Goal: Find specific page/section: Find specific page/section

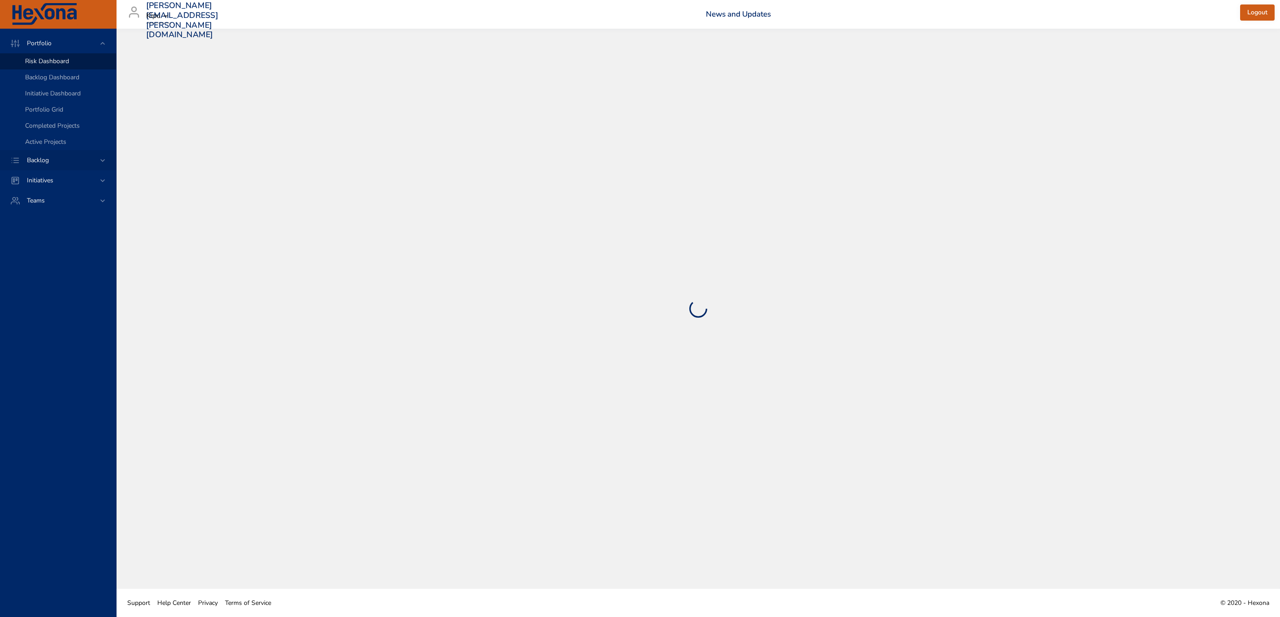
click at [40, 158] on span "Backlog" at bounding box center [38, 160] width 36 height 9
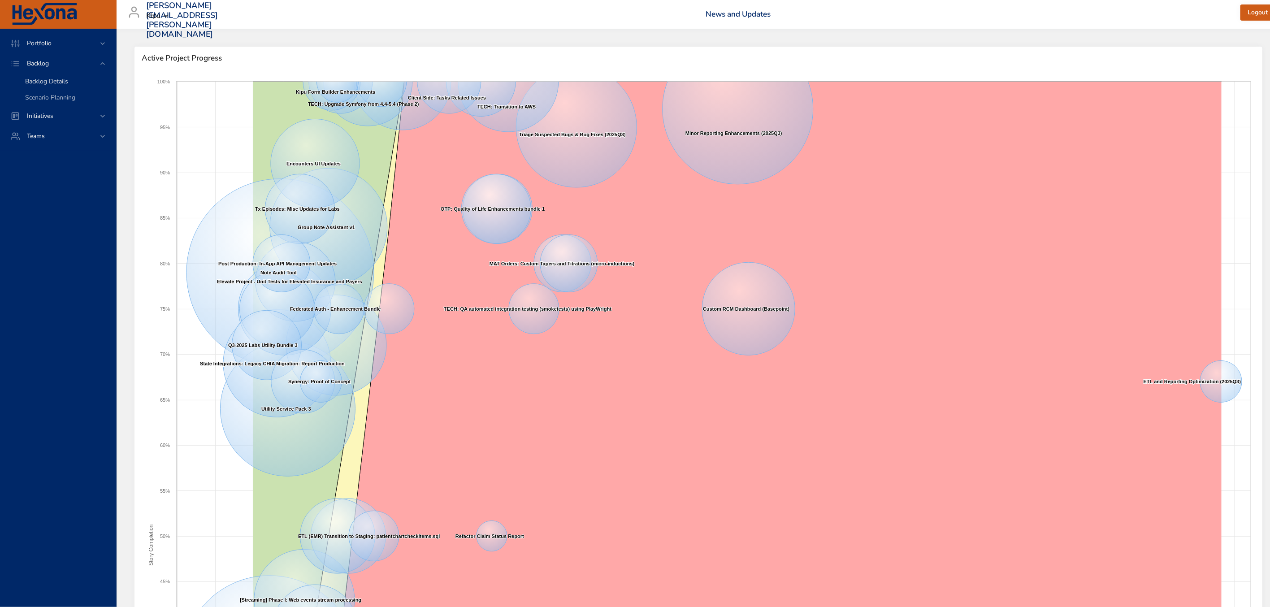
click at [55, 82] on span "Backlog Details" at bounding box center [46, 81] width 43 height 9
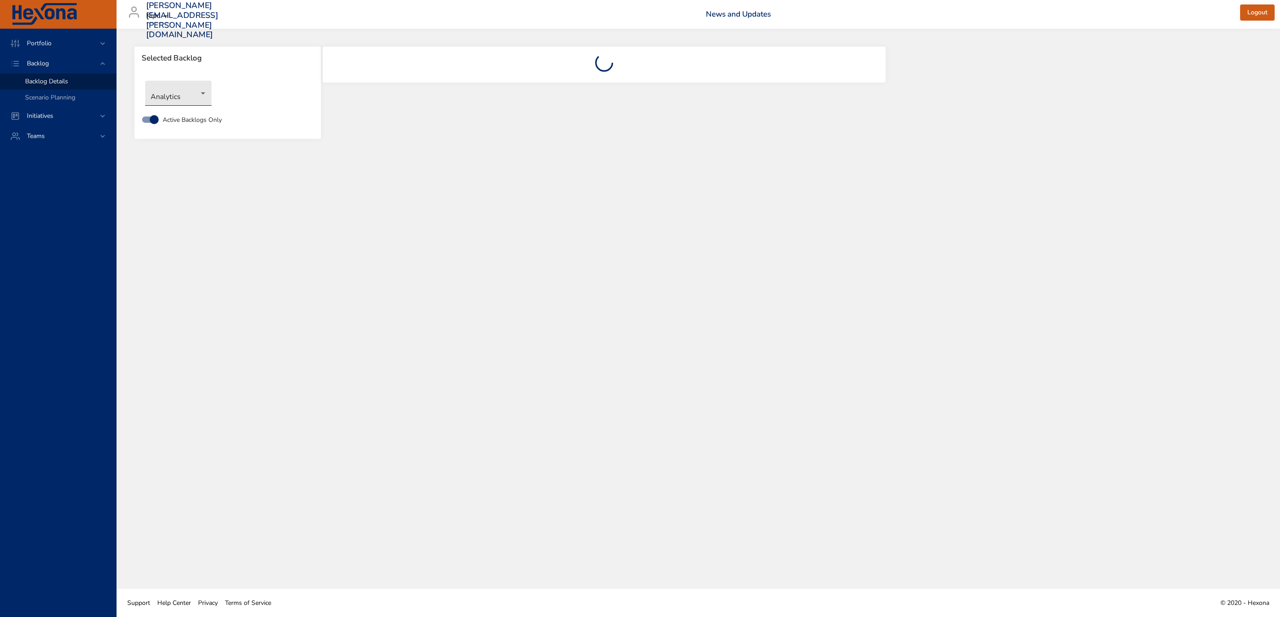
click at [203, 95] on body "Portfolio Backlog Backlog Details Scenario Planning Initiatives Teams erin.mabr…" at bounding box center [640, 308] width 1280 height 617
click at [179, 118] on li "Compliance" at bounding box center [178, 123] width 66 height 15
